Goal: Task Accomplishment & Management: Manage account settings

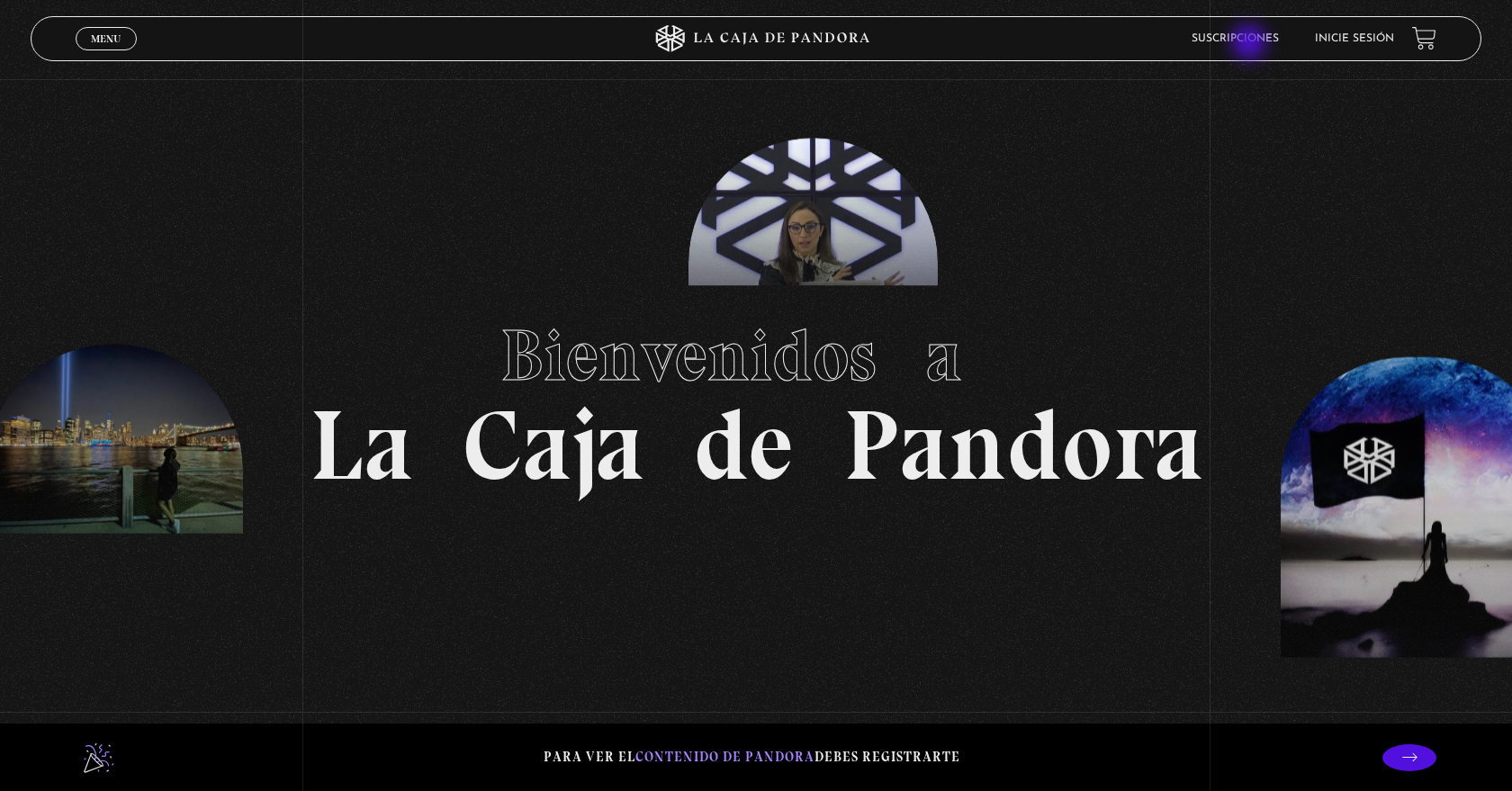
click at [1251, 44] on link "Suscripciones" at bounding box center [1235, 38] width 88 height 11
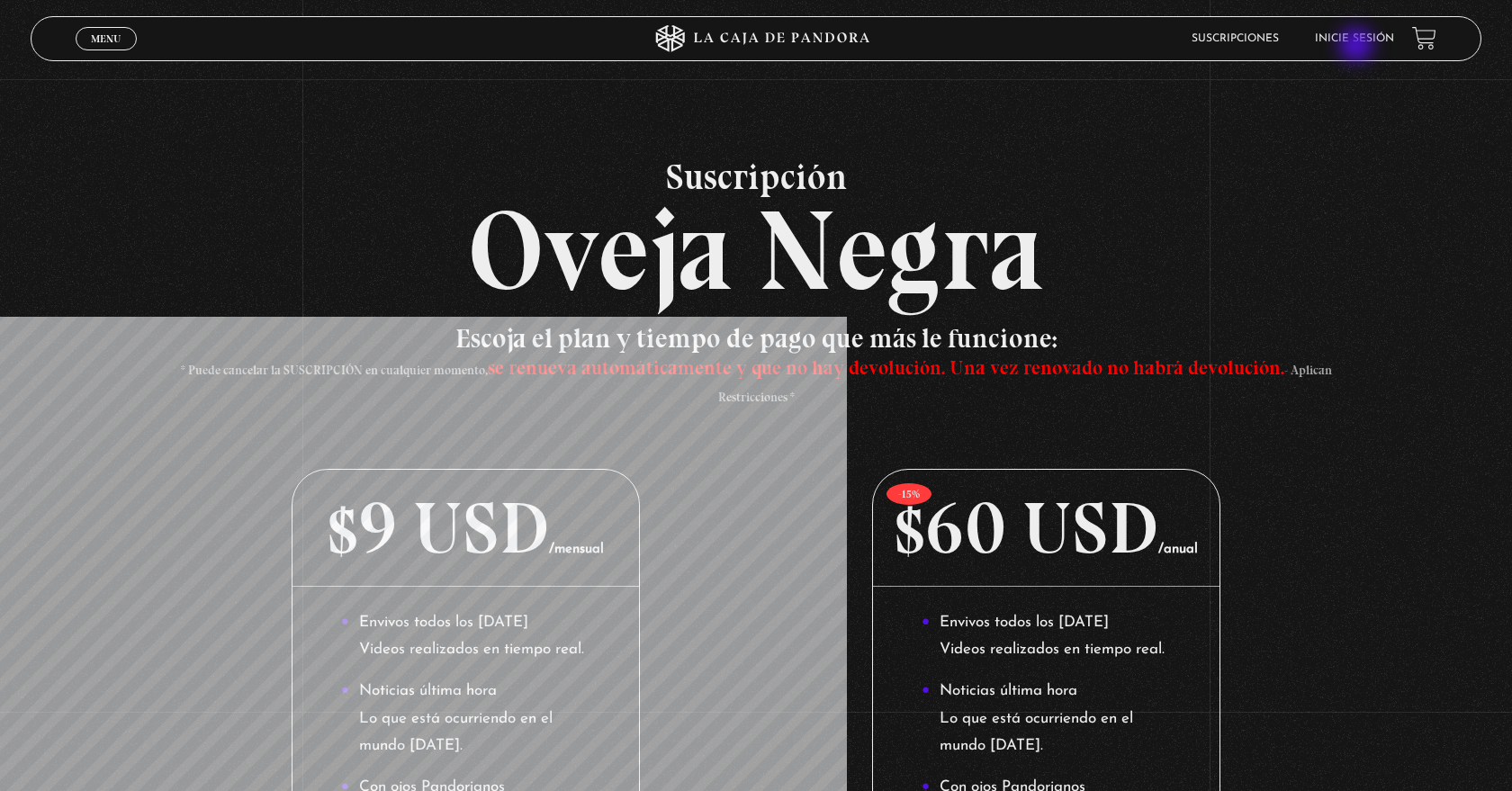
click at [1358, 47] on li "Inicie sesión" at bounding box center [1355, 38] width 80 height 28
click at [1355, 43] on link "Inicie sesión" at bounding box center [1355, 38] width 80 height 11
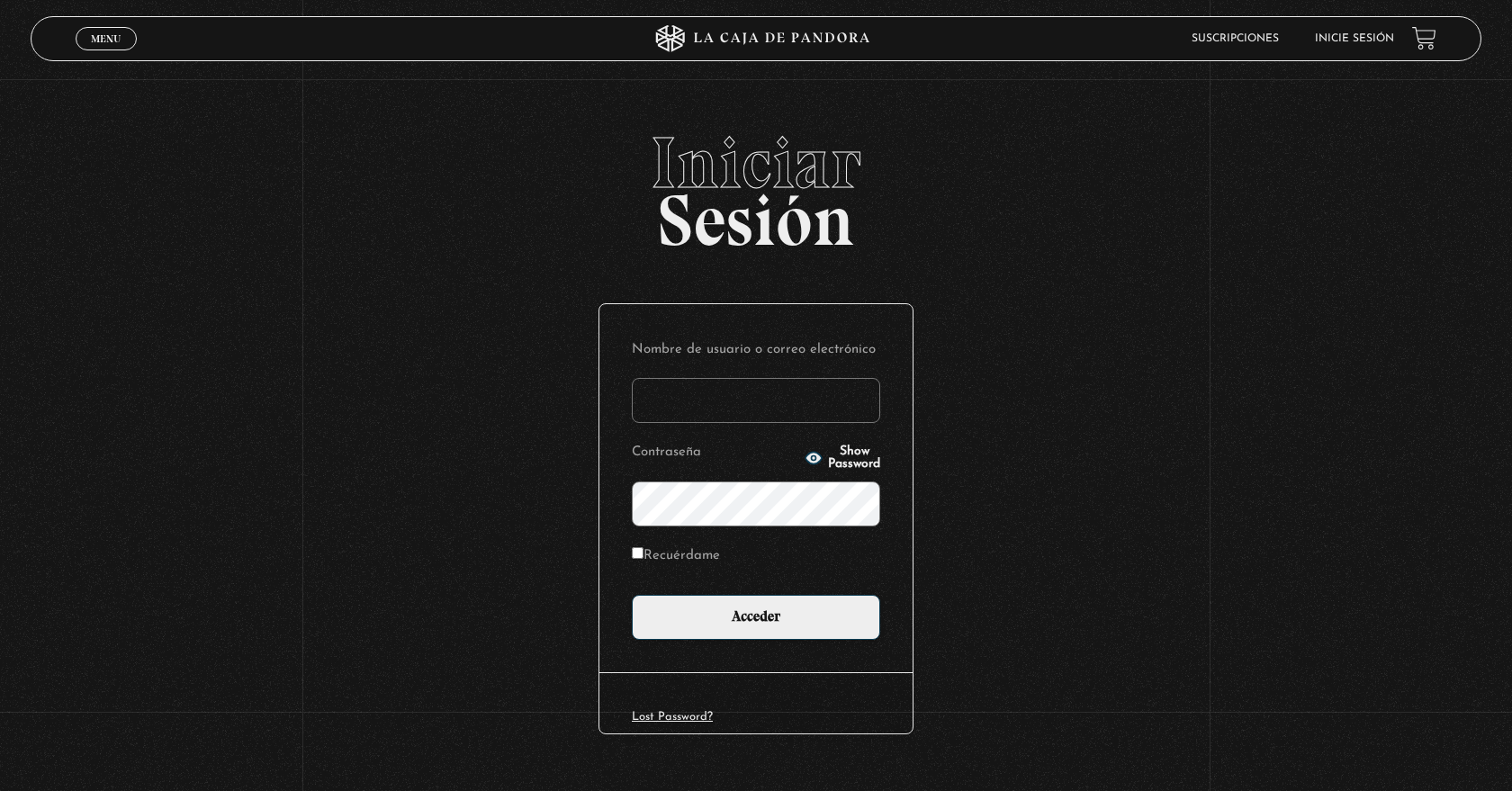
type input "eriquiar"
click at [756, 615] on input "Acceder" at bounding box center [756, 617] width 249 height 45
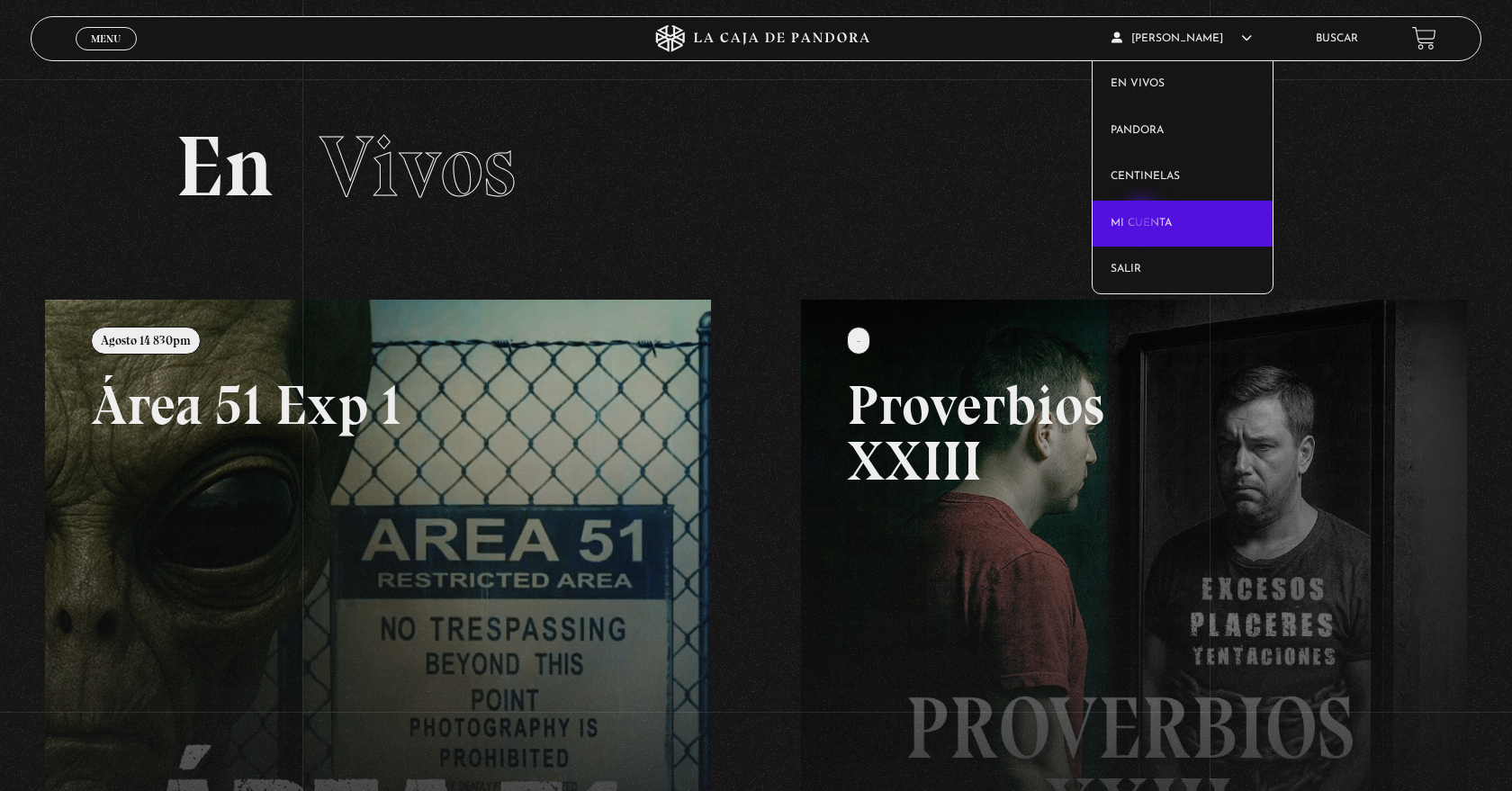
click at [1144, 220] on link "Mi cuenta" at bounding box center [1183, 224] width 180 height 47
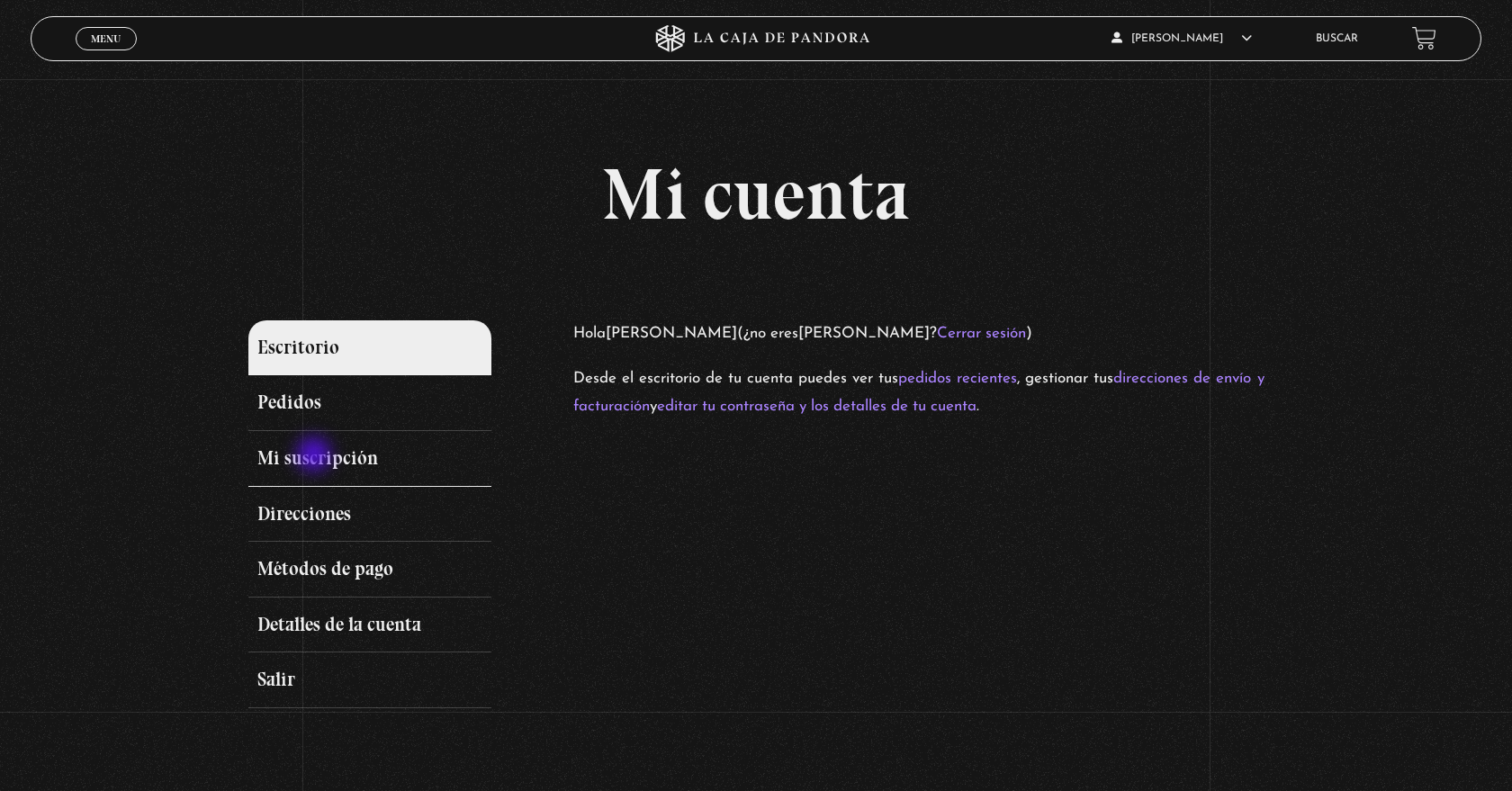
click at [316, 456] on link "Mi suscripción" at bounding box center [370, 459] width 244 height 56
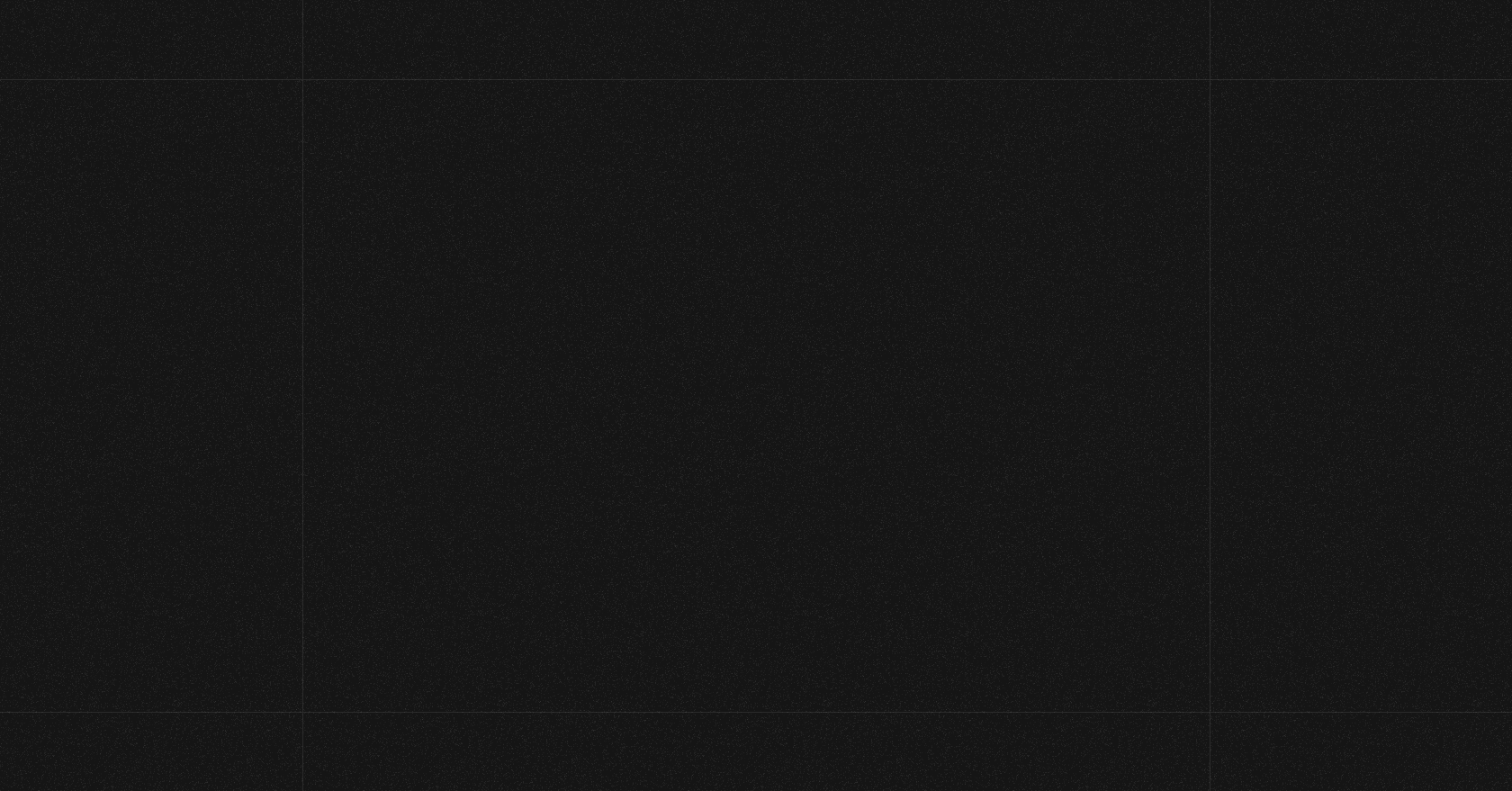
click at [316, 456] on link "Mi suscripción" at bounding box center [370, 459] width 244 height 56
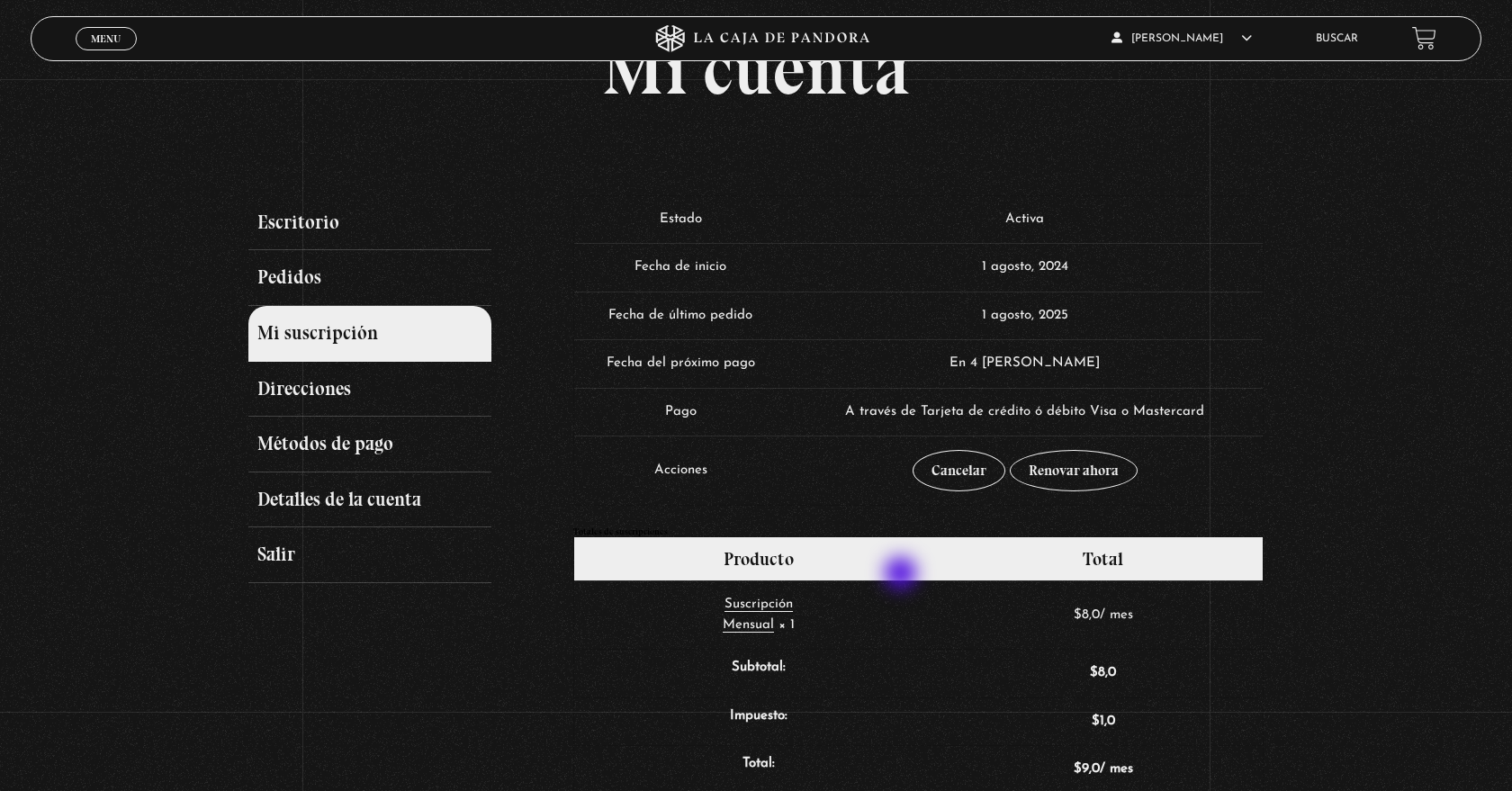
scroll to position [125, 0]
click at [965, 470] on link "Cancelar" at bounding box center [959, 471] width 93 height 42
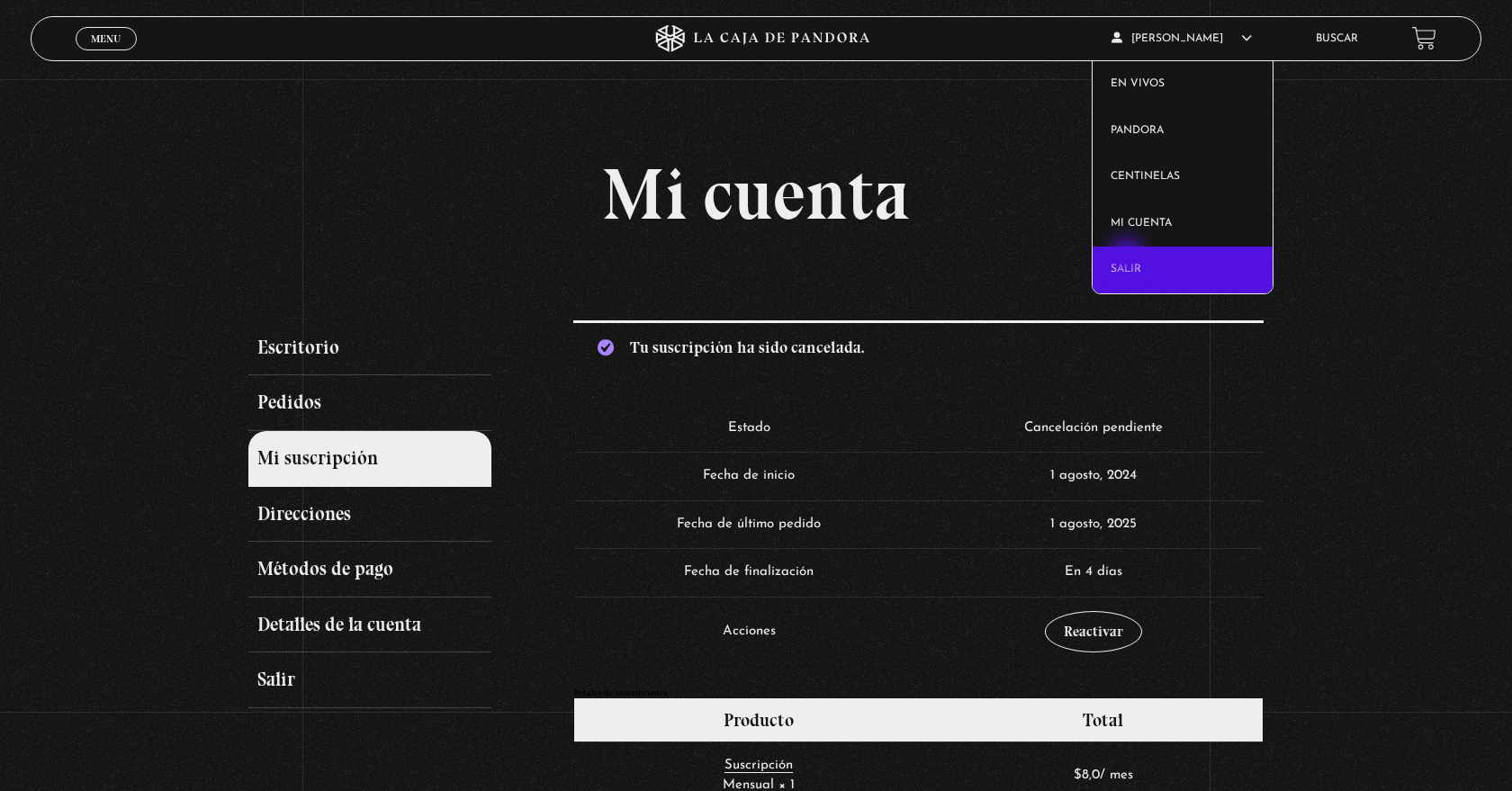
click at [1129, 258] on link "Salir" at bounding box center [1183, 270] width 180 height 47
